Goal: Task Accomplishment & Management: Use online tool/utility

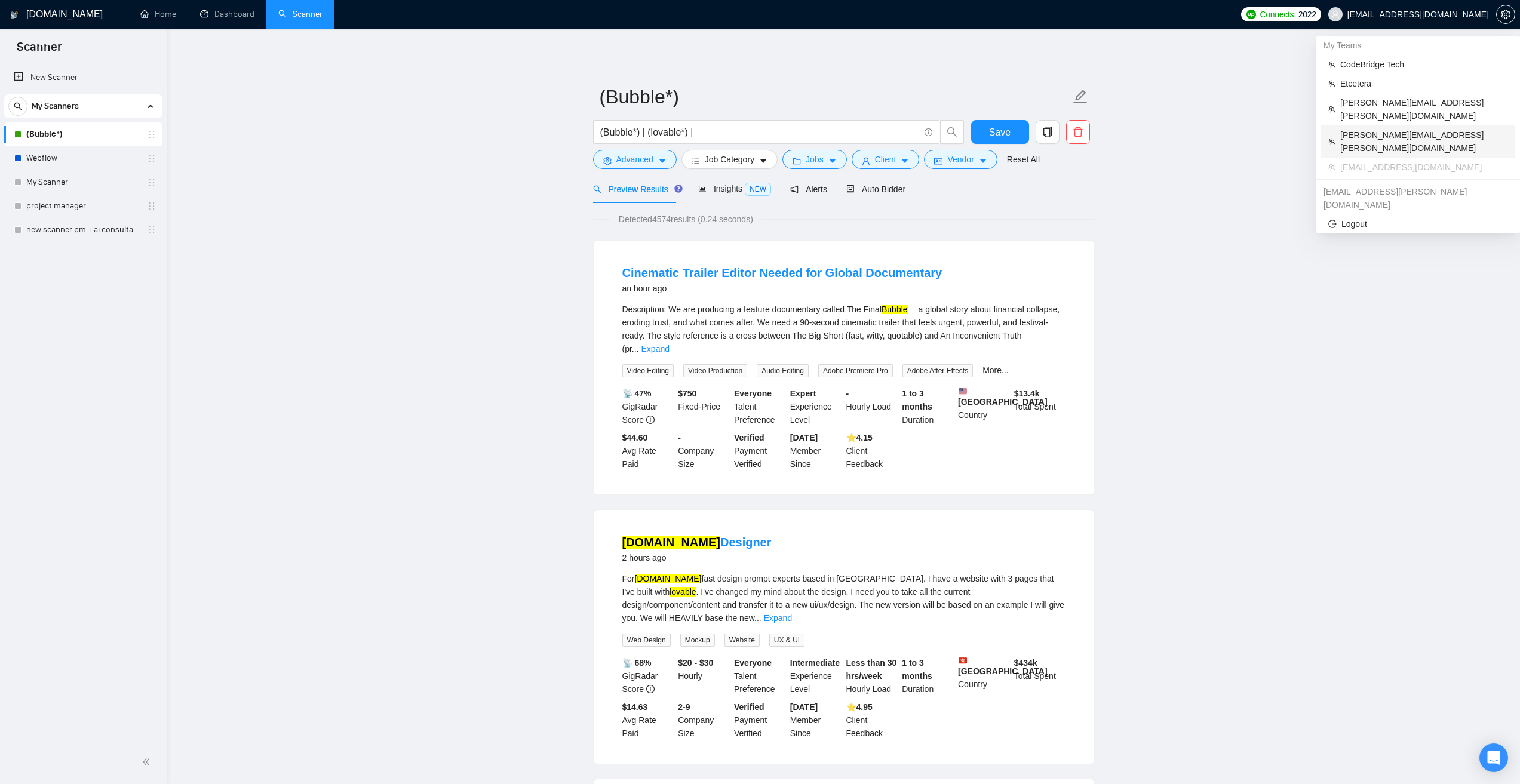
click at [1380, 128] on span "hardik.shah@theglobalaccounting.com" at bounding box center [1424, 141] width 168 height 26
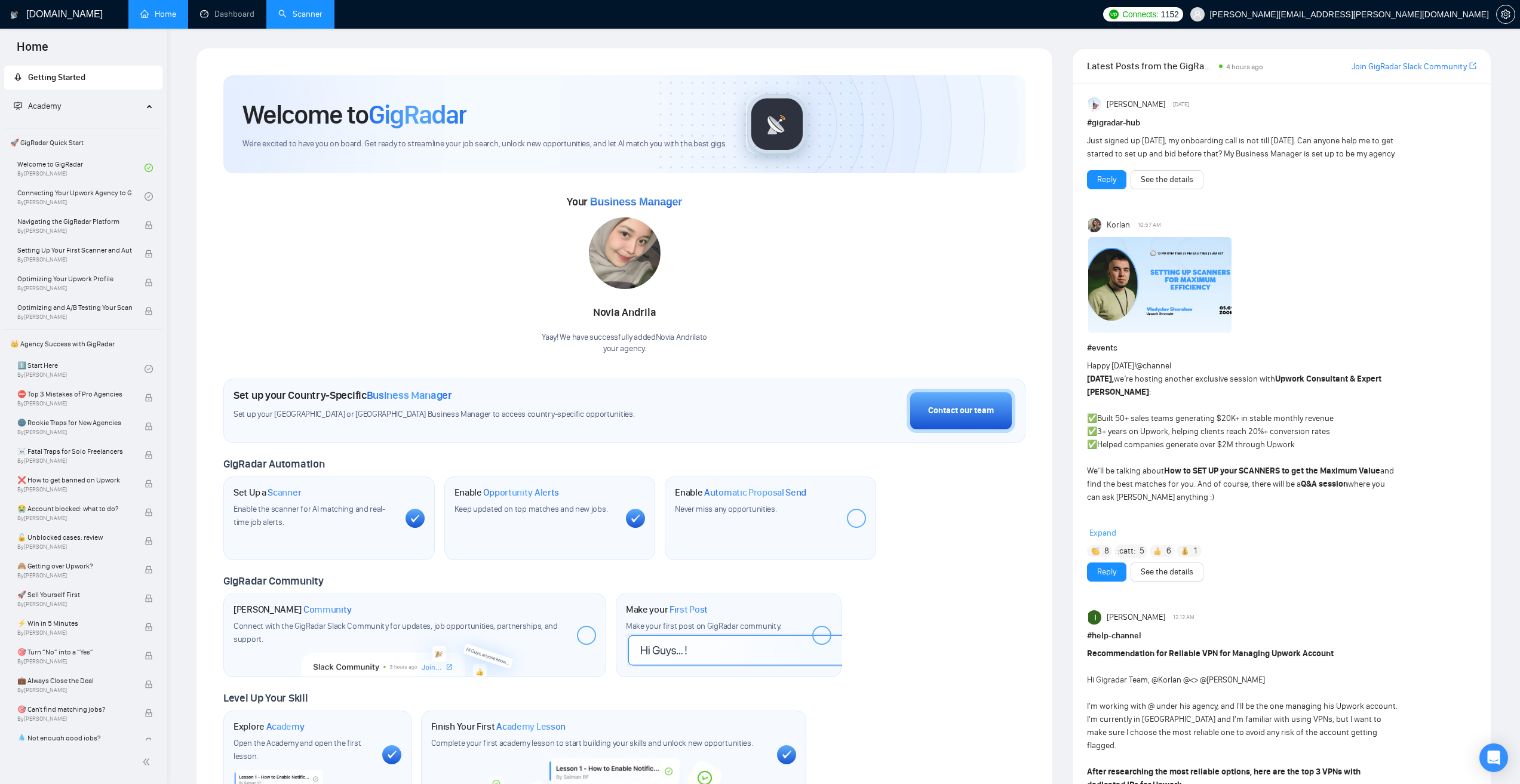
click at [322, 19] on link "Scanner" at bounding box center [301, 14] width 44 height 10
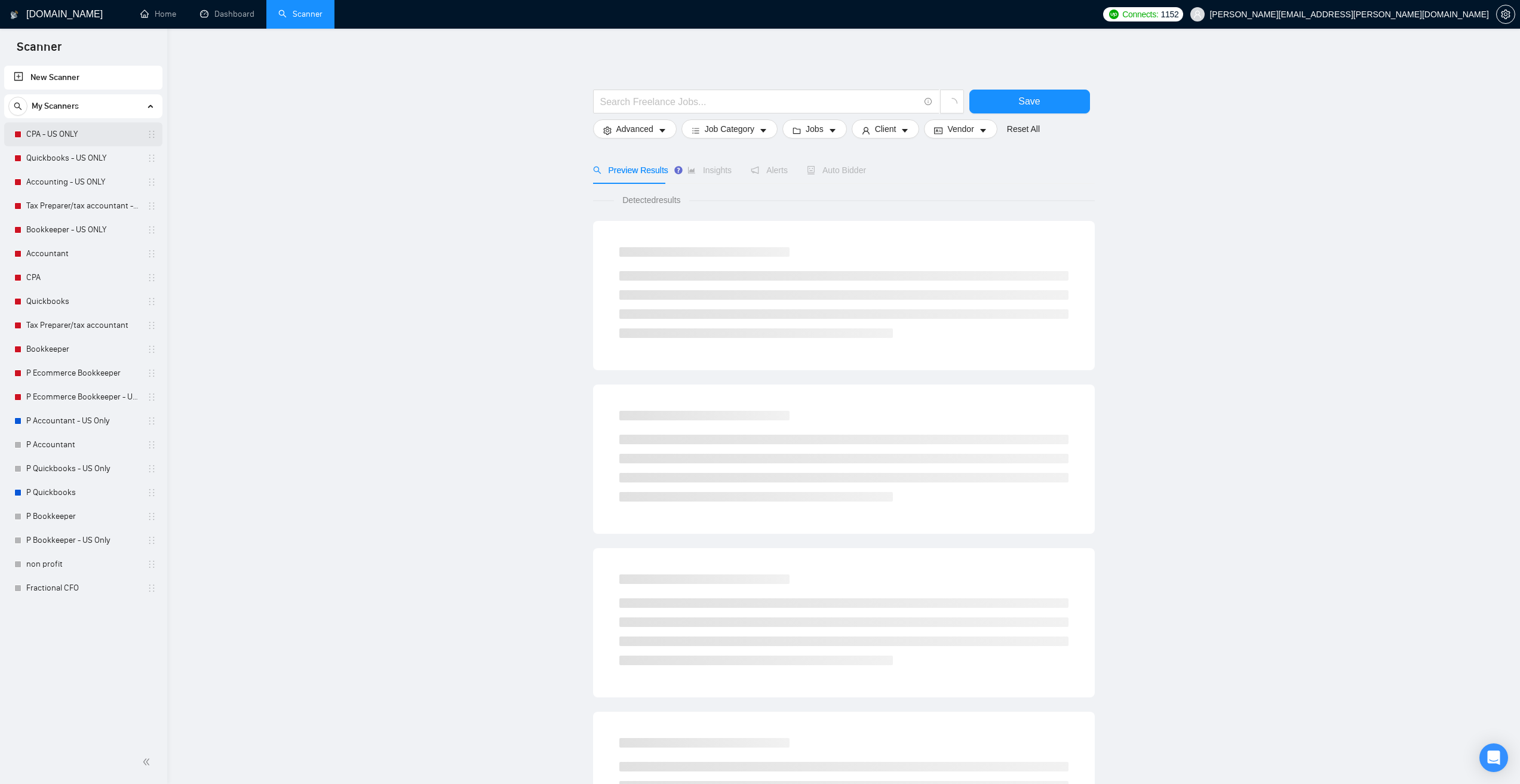
click at [46, 137] on link "CPA - US ONLY" at bounding box center [83, 134] width 113 height 24
